Goal: Find contact information: Find contact information

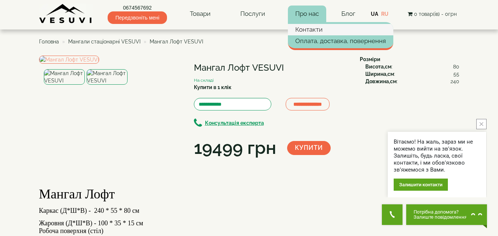
click at [319, 28] on link "Контакти" at bounding box center [340, 29] width 105 height 11
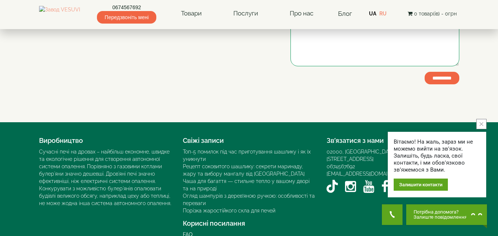
scroll to position [218, 0]
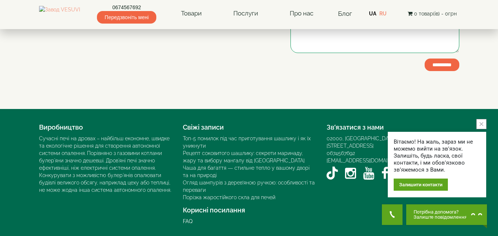
click at [480, 125] on icon "close button" at bounding box center [482, 124] width 4 height 4
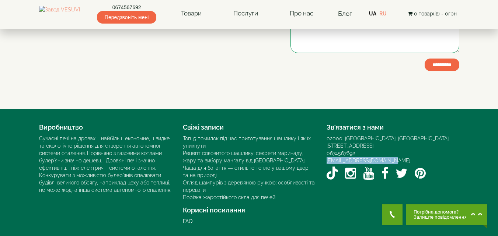
drag, startPoint x: 391, startPoint y: 152, endPoint x: 323, endPoint y: 154, distance: 68.2
click at [323, 154] on div "Зв’язатися з нами 02000, [GEOGRAPHIC_DATA], [GEOGRAPHIC_DATA]. [STREET_ADDRESS]…" at bounding box center [393, 151] width 144 height 63
copy link "[EMAIL_ADDRESS][DOMAIN_NAME]"
